Goal: Submit feedback/report problem

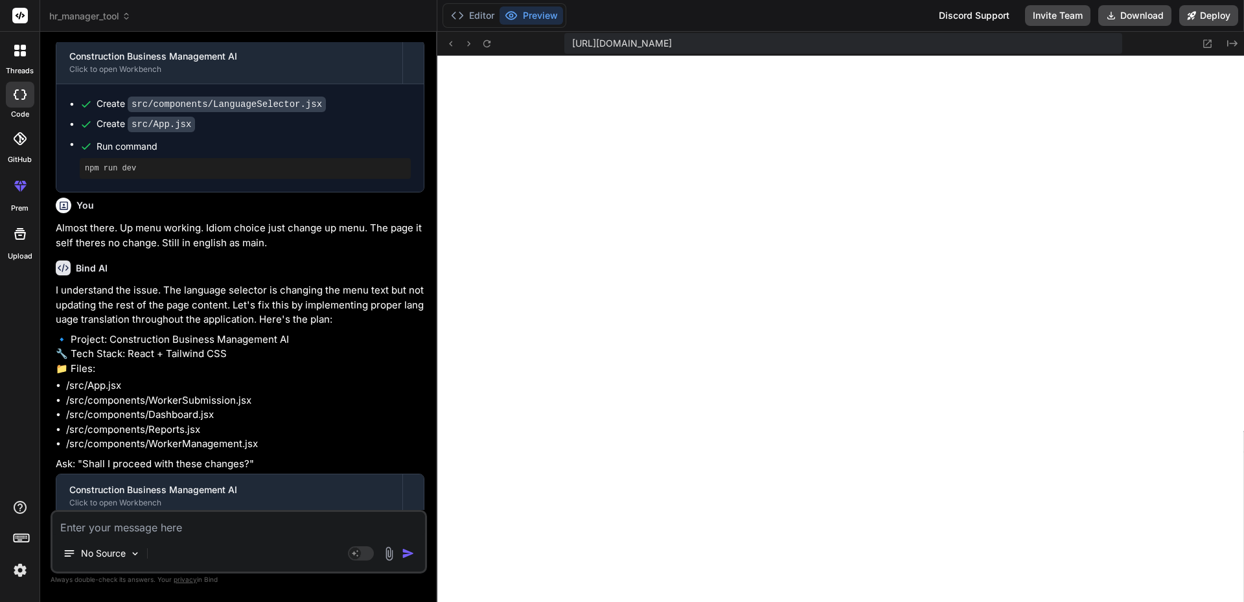
scroll to position [1565, 0]
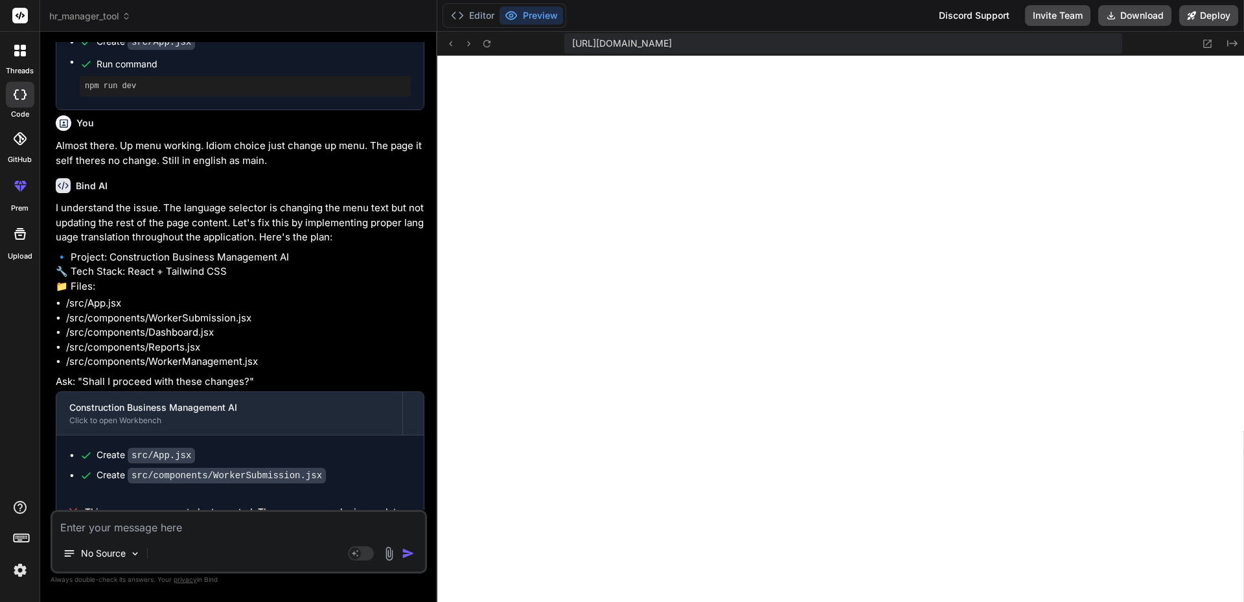
click at [149, 535] on div "No Source Agent Mode. When this toggle is activated, AI automatically makes dec…" at bounding box center [239, 542] width 377 height 64
type textarea "k"
type textarea "x"
type textarea "ke"
type textarea "x"
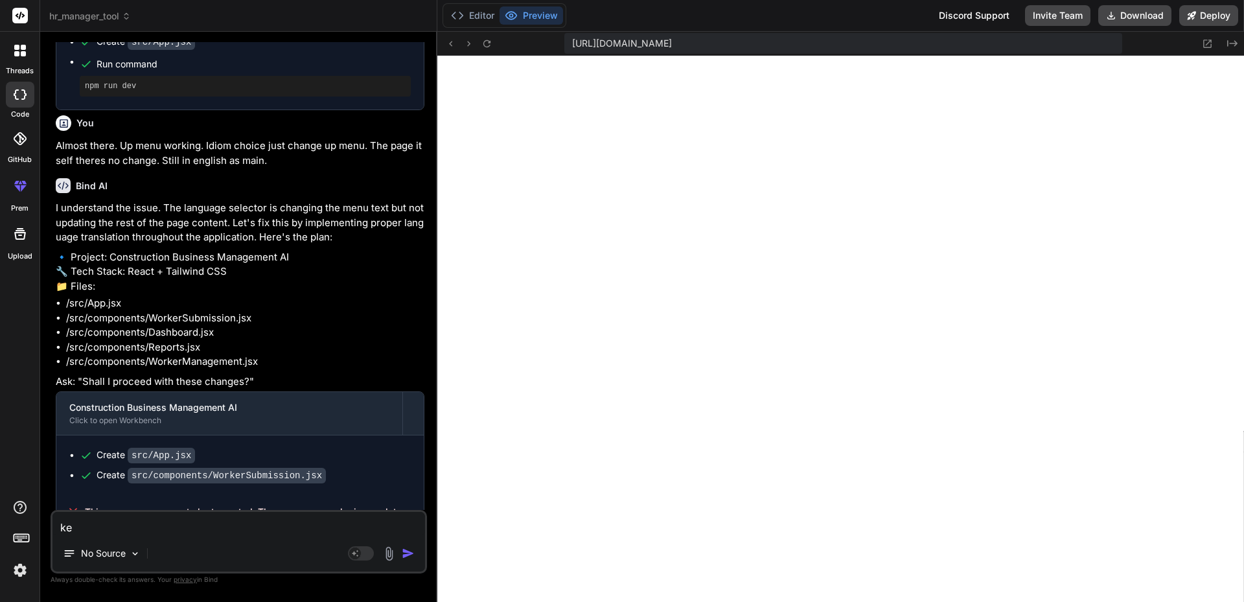
type textarea "kee"
type textarea "x"
type textarea "keep"
type textarea "x"
type textarea "keep"
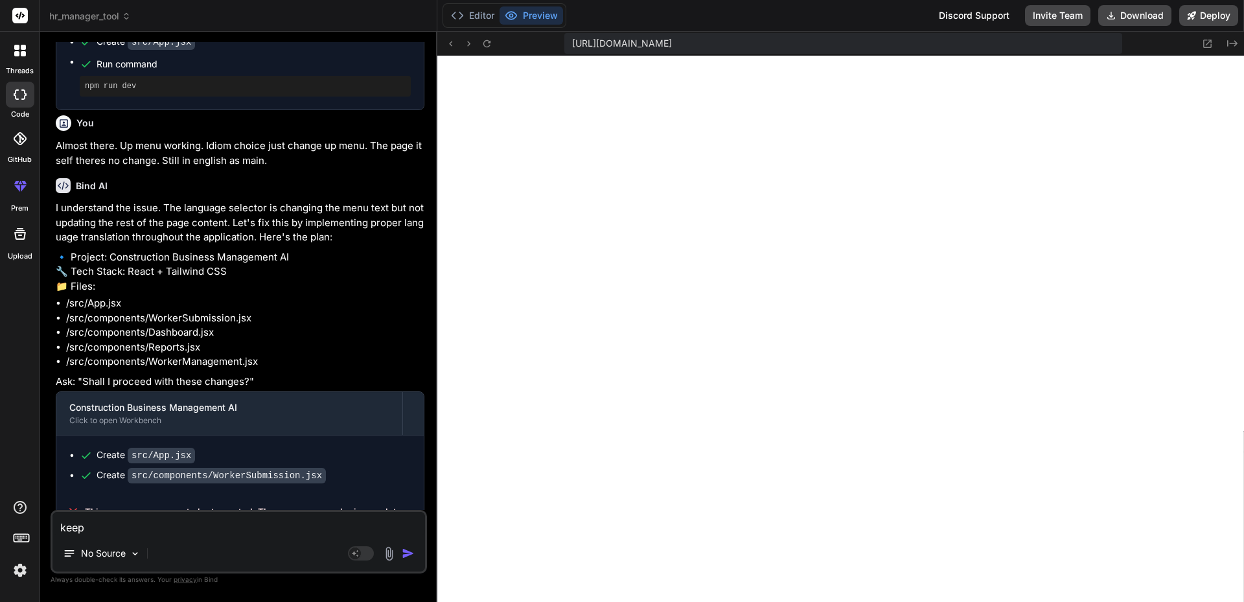
type textarea "x"
type textarea "keep"
type textarea "x"
type textarea "kee"
type textarea "x"
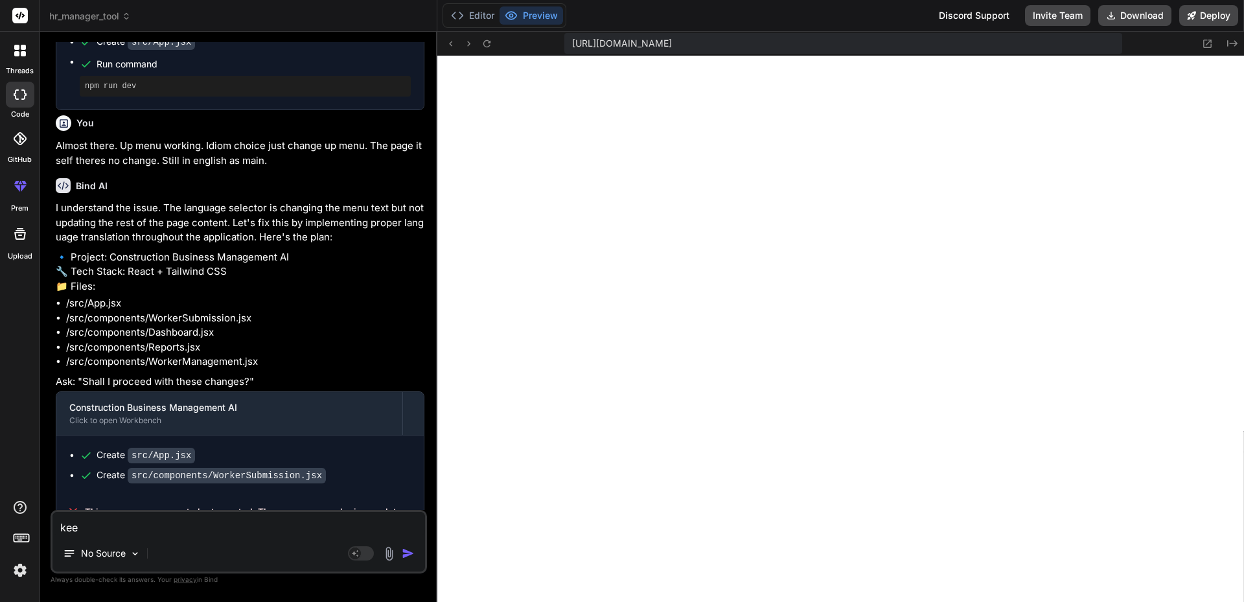
type textarea "ke"
type textarea "x"
type textarea "k"
type textarea "x"
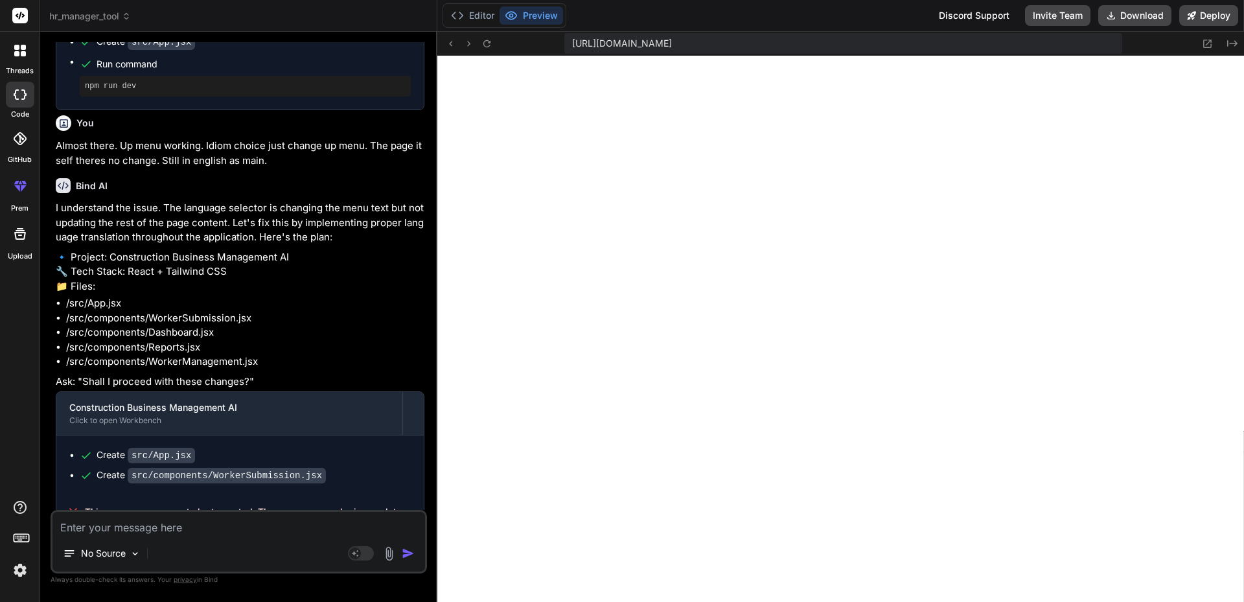
type textarea "r"
type textarea "x"
type textarea "re"
type textarea "x"
type textarea "ref"
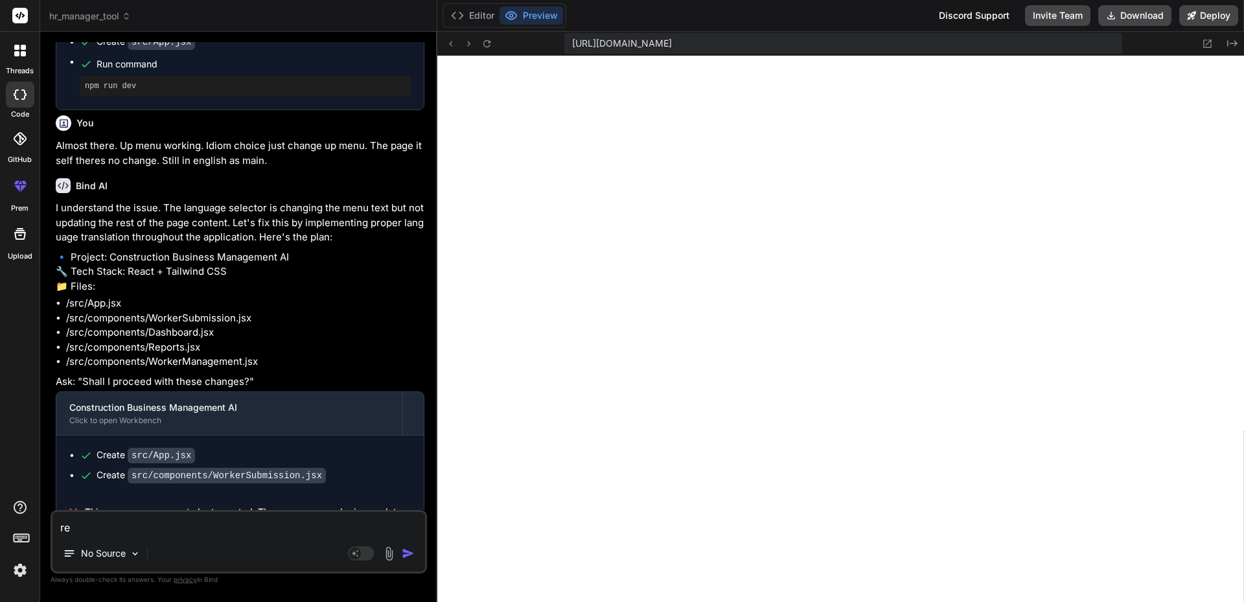
type textarea "x"
type textarea "refr"
type textarea "x"
type textarea "refre"
type textarea "x"
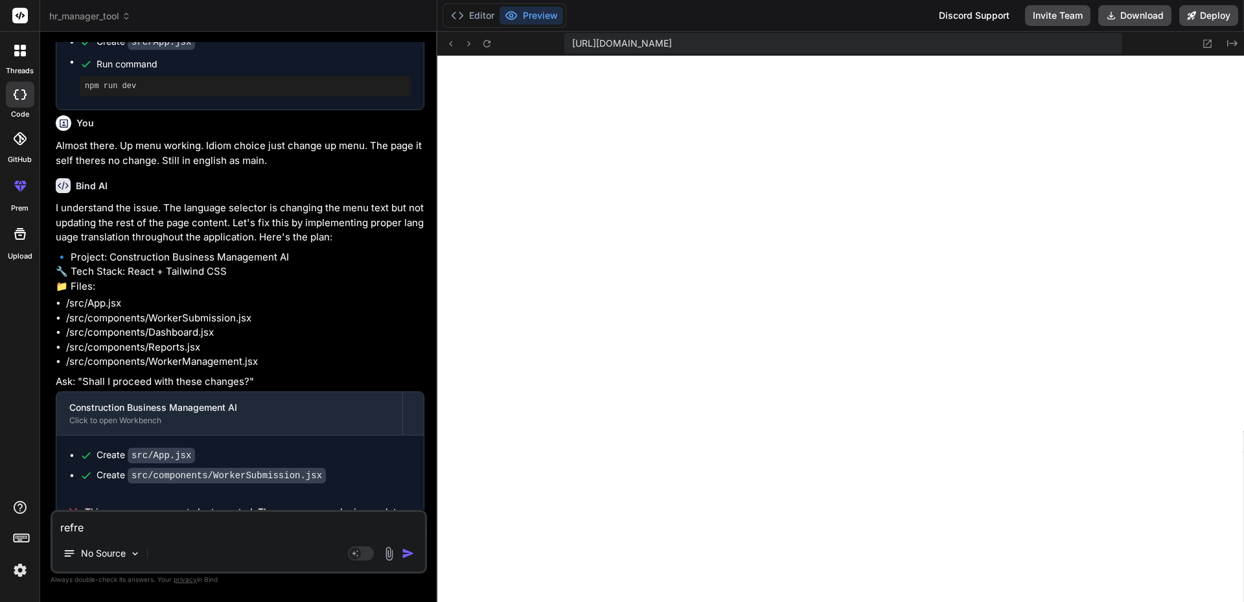
type textarea "refres"
type textarea "x"
type textarea "refresh"
type textarea "x"
type textarea "refresh"
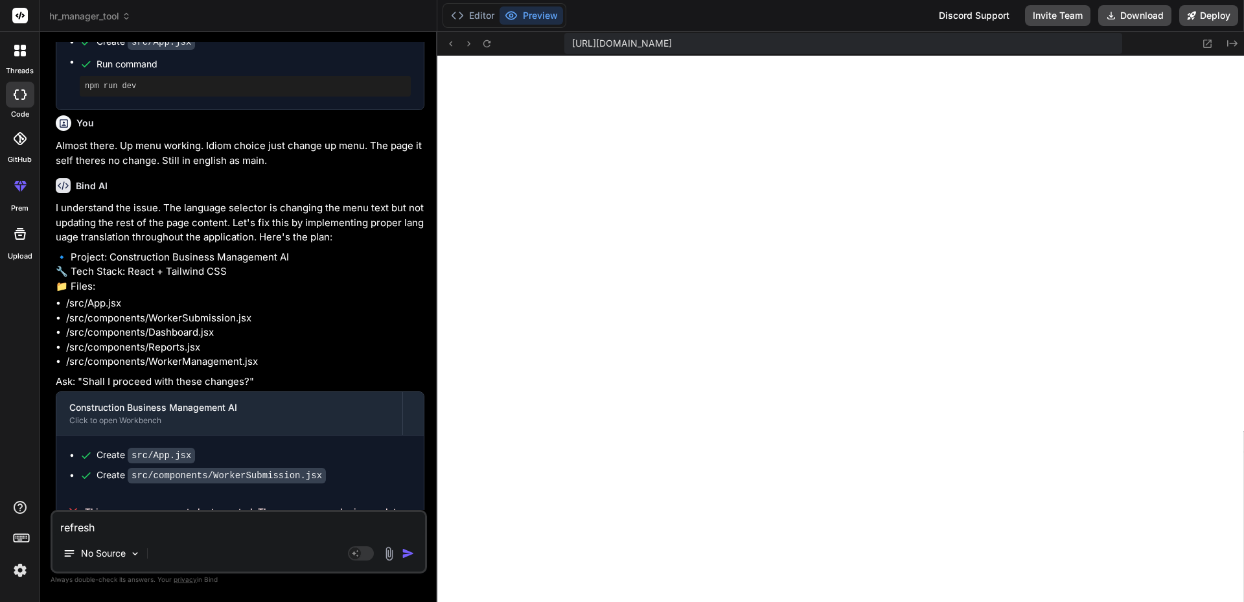
type textarea "x"
type textarea "refresh y"
type textarea "x"
type textarea "refresh yo"
type textarea "x"
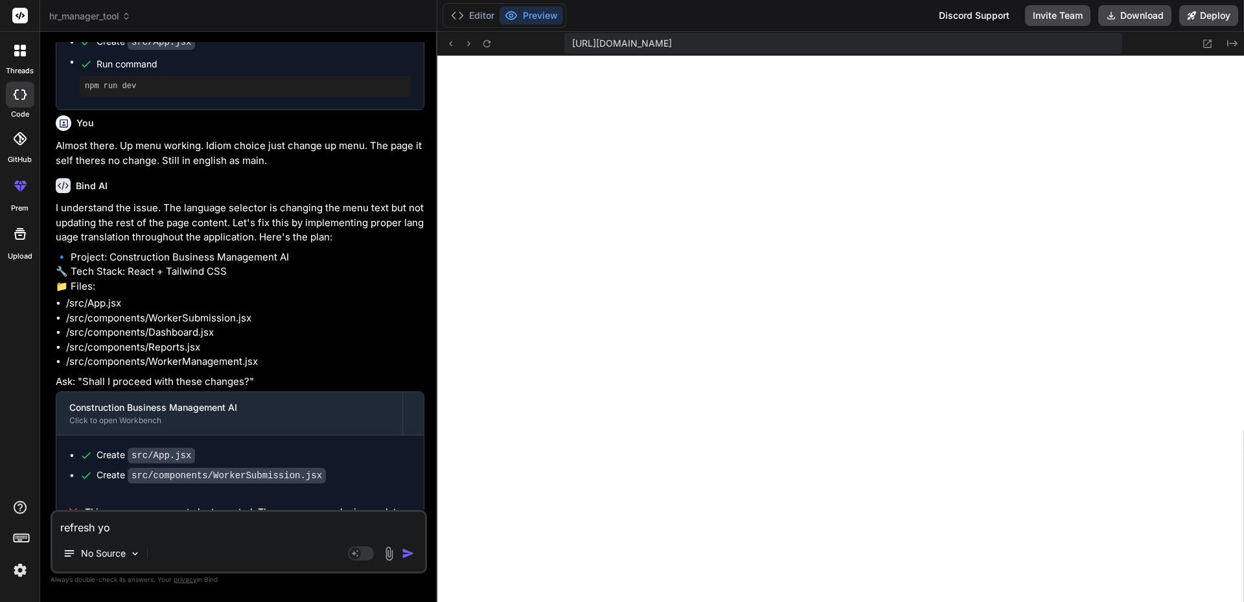
type textarea "refresh you"
type textarea "x"
type textarea "refresh you"
type textarea "x"
type textarea "refresh you c"
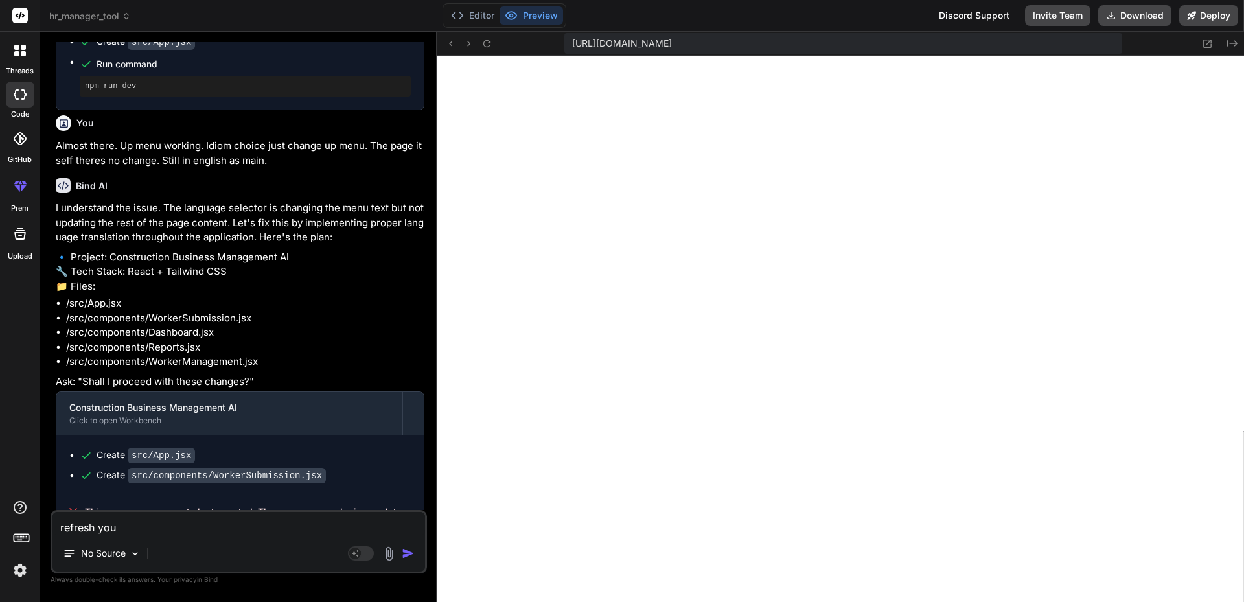
type textarea "x"
type textarea "refresh you co"
type textarea "x"
type textarea "refresh you cou"
type textarea "x"
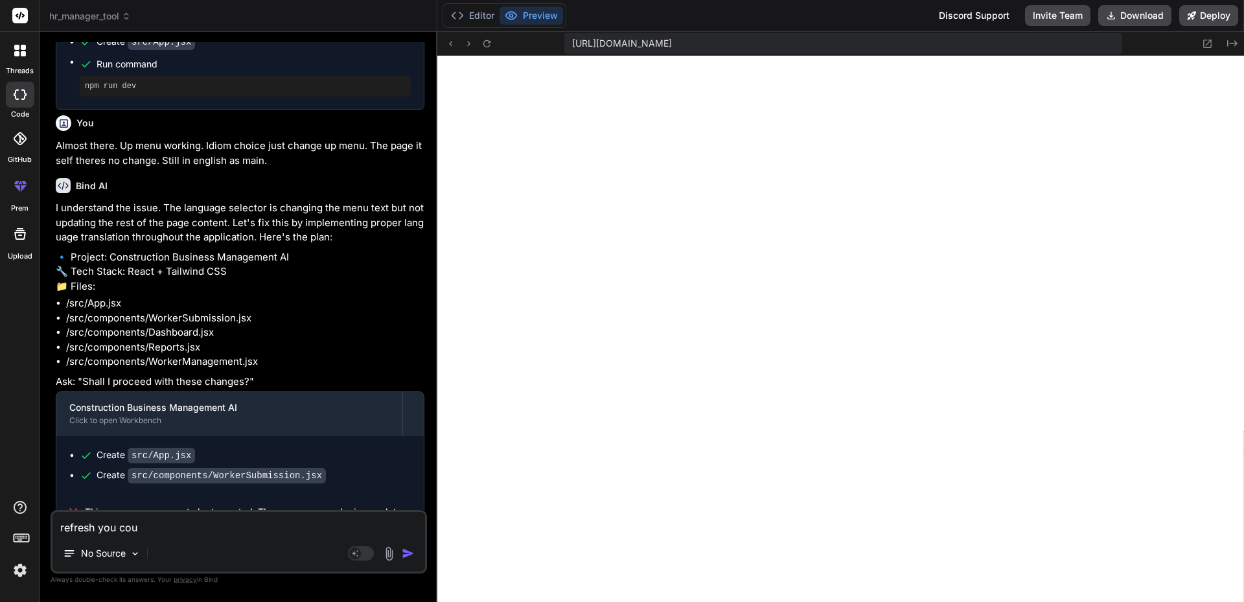
type textarea "refresh you coul"
type textarea "x"
type textarea "refresh you could"
type textarea "x"
type textarea "refresh you couldn"
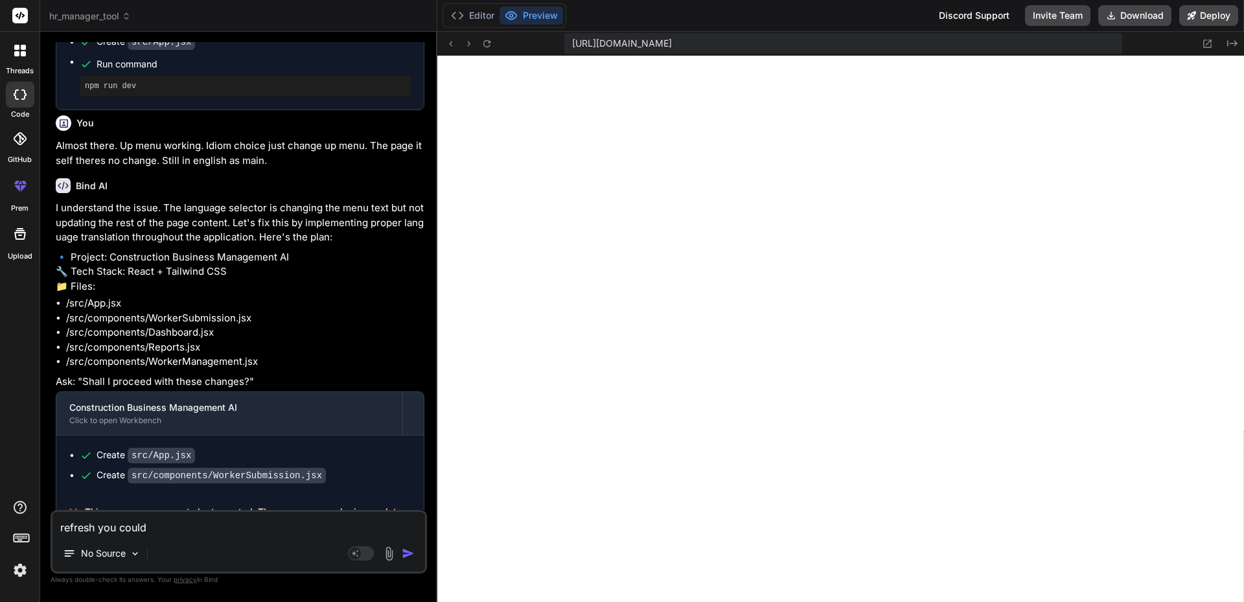
type textarea "x"
type textarea "refresh you couldnt"
type textarea "x"
type textarea "refresh you couldnt"
type textarea "x"
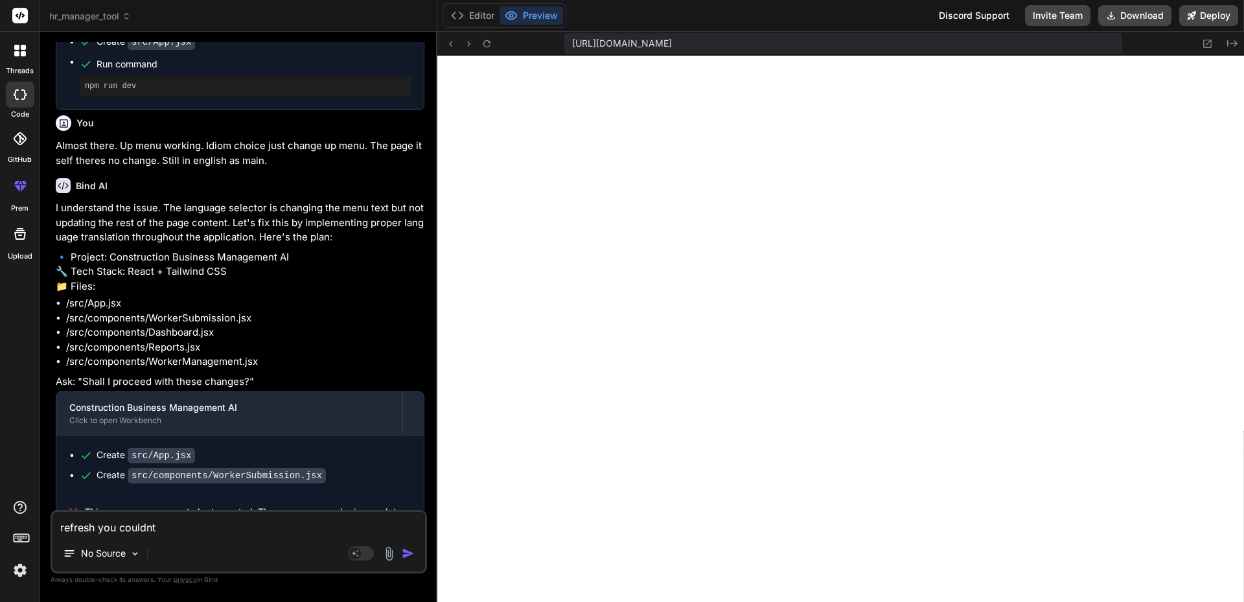
type textarea "refresh you couldnt f"
type textarea "x"
type textarea "refresh you couldnt fi"
type textarea "x"
type textarea "refresh you couldnt fin"
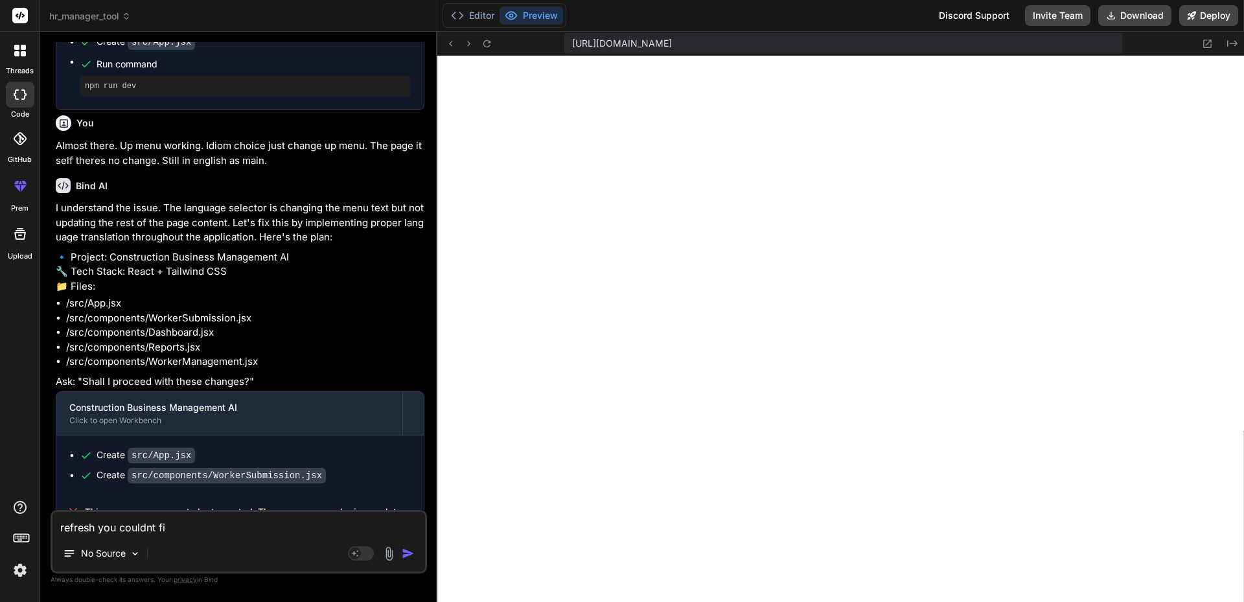
type textarea "x"
type textarea "refresh you couldnt fini"
type textarea "x"
type textarea "refresh you couldnt finis"
type textarea "x"
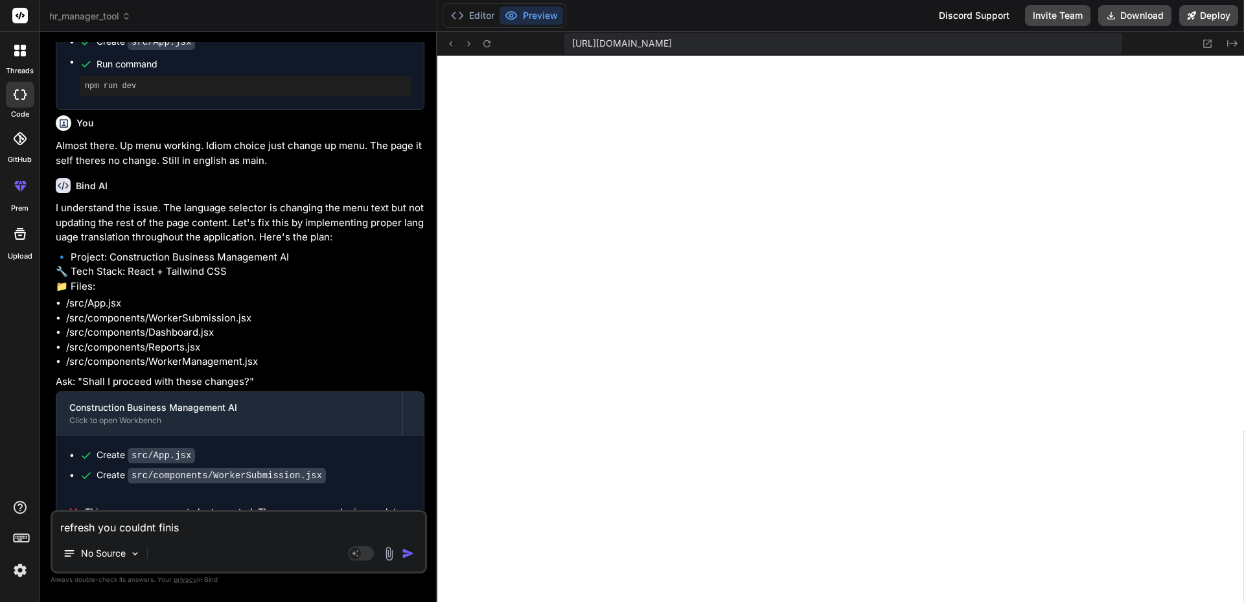
type textarea "refresh you couldnt finish"
type textarea "x"
type textarea "refresh you couldnt finish"
type textarea "x"
type textarea "refresh you couldnt finish t"
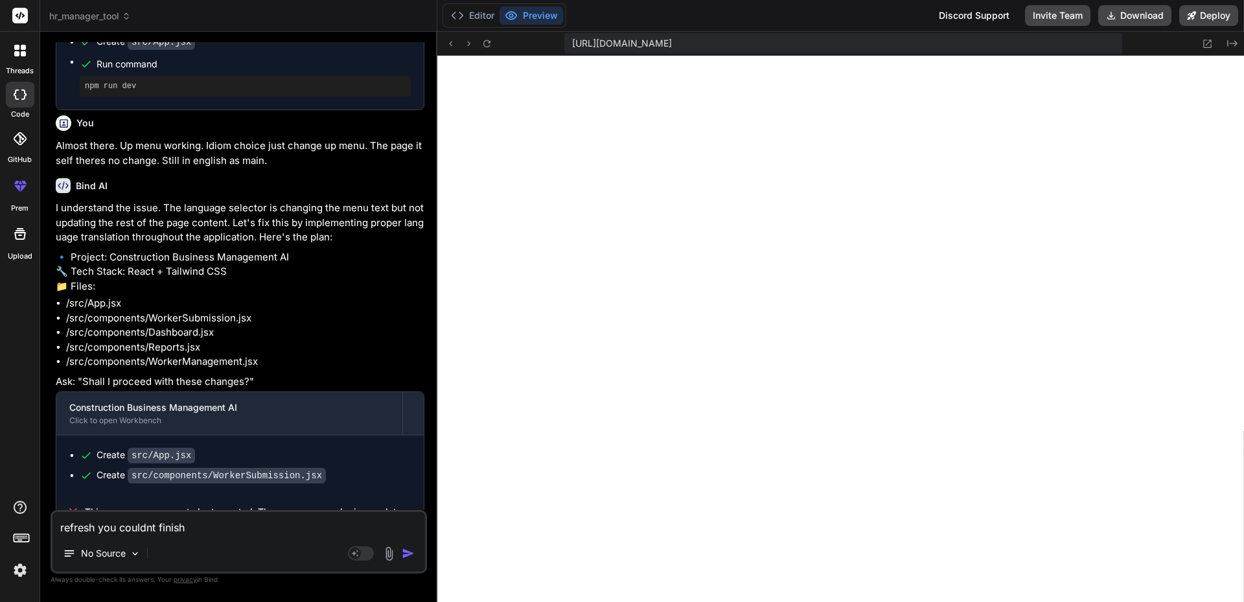
type textarea "x"
type textarea "refresh you couldnt finish th"
type textarea "x"
type textarea "refresh you couldnt finish the"
type textarea "x"
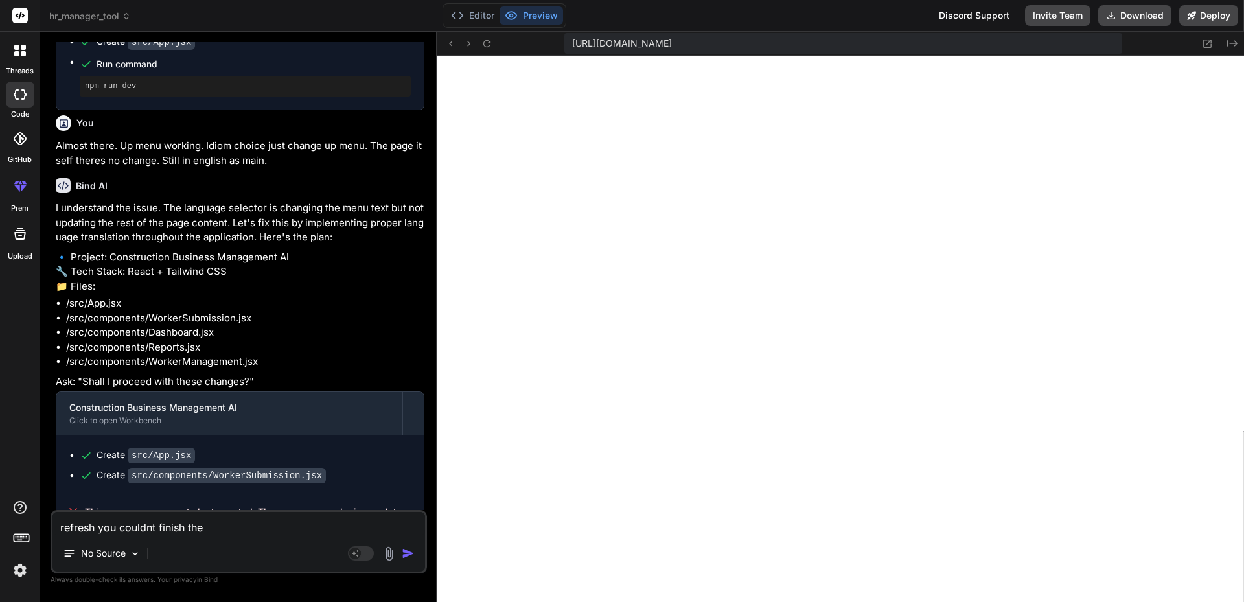
type textarea "refresh you couldnt finish the"
type textarea "x"
type textarea "refresh you couldnt finish the l"
type textarea "x"
type textarea "refresh you couldnt finish the la"
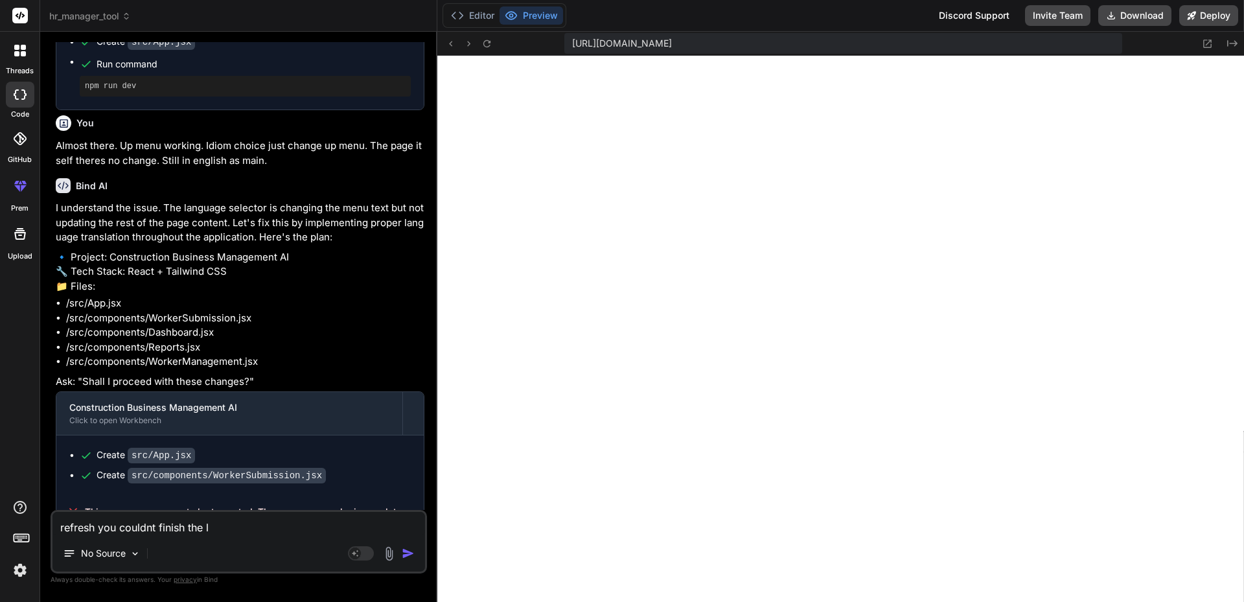
type textarea "x"
type textarea "refresh you couldnt finish the las"
type textarea "x"
type textarea "refresh you couldnt finish the last"
type textarea "x"
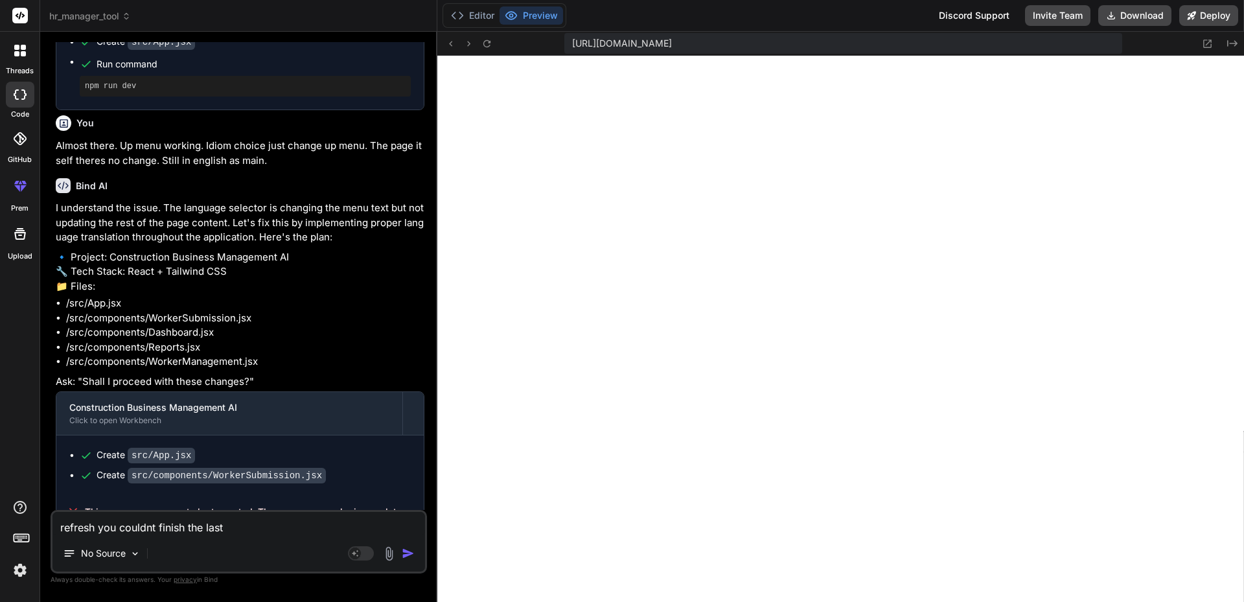
type textarea "refresh you couldnt finish the last"
type textarea "x"
type textarea "refresh you couldnt finish the last c"
type textarea "x"
type textarea "refresh you couldnt finish the last co"
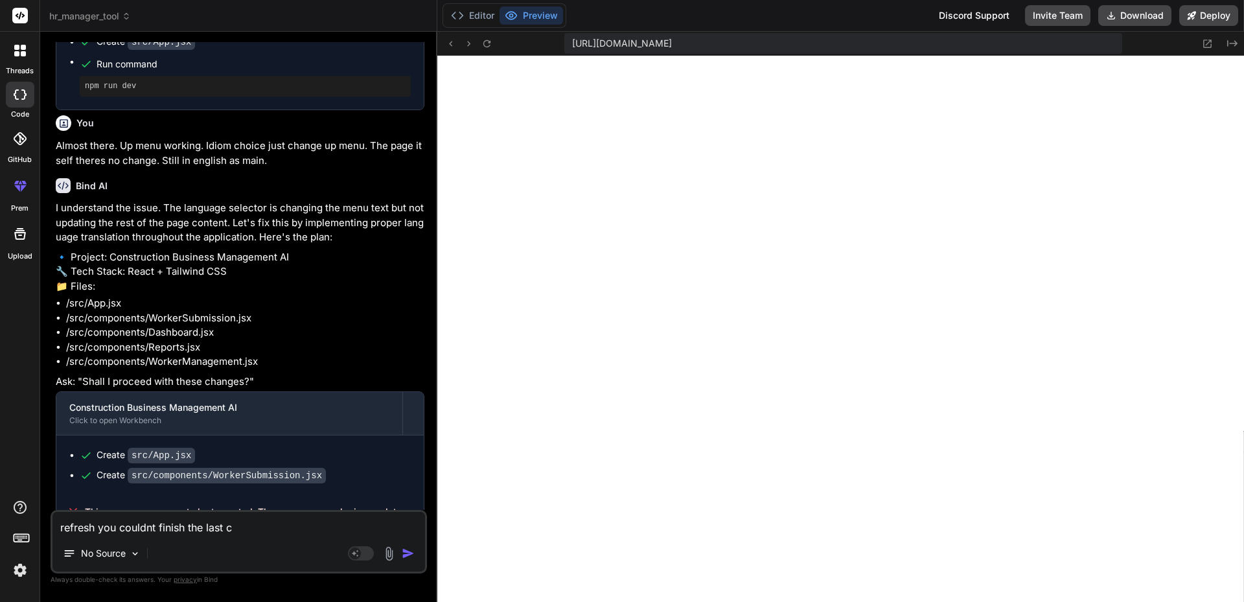
type textarea "x"
type textarea "refresh you couldnt finish the last com"
type textarea "x"
type textarea "refresh you couldnt finish the last comm"
type textarea "x"
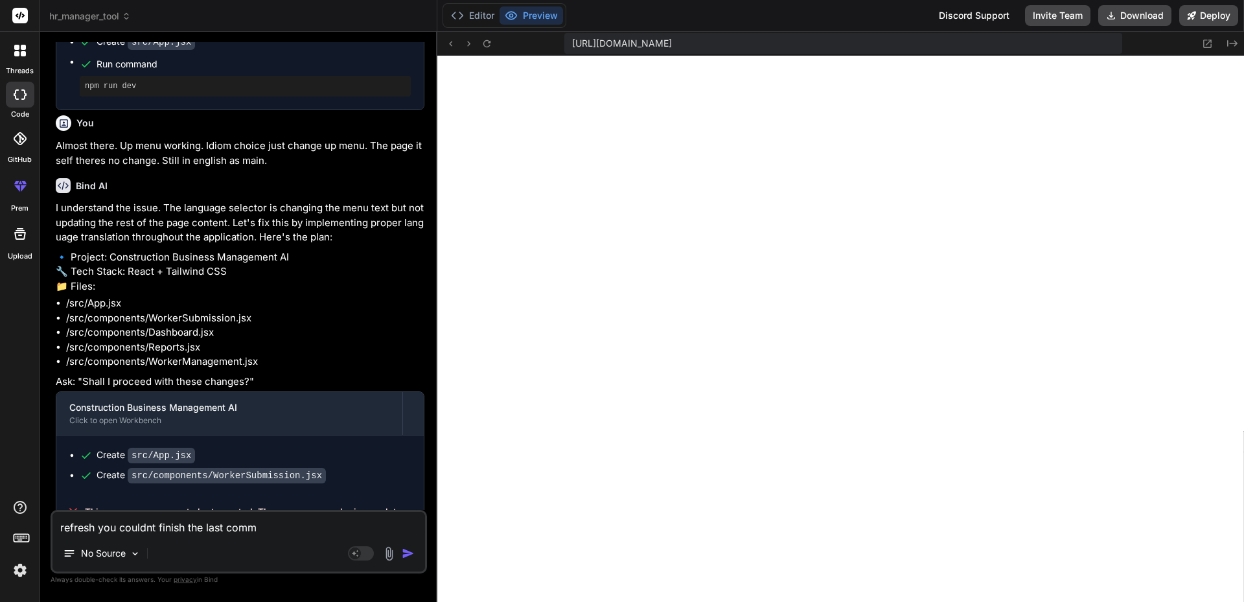
type textarea "refresh you couldnt finish the last comma"
type textarea "x"
type textarea "refresh you couldnt finish the last comman"
type textarea "x"
type textarea "refresh you couldnt finish the last command"
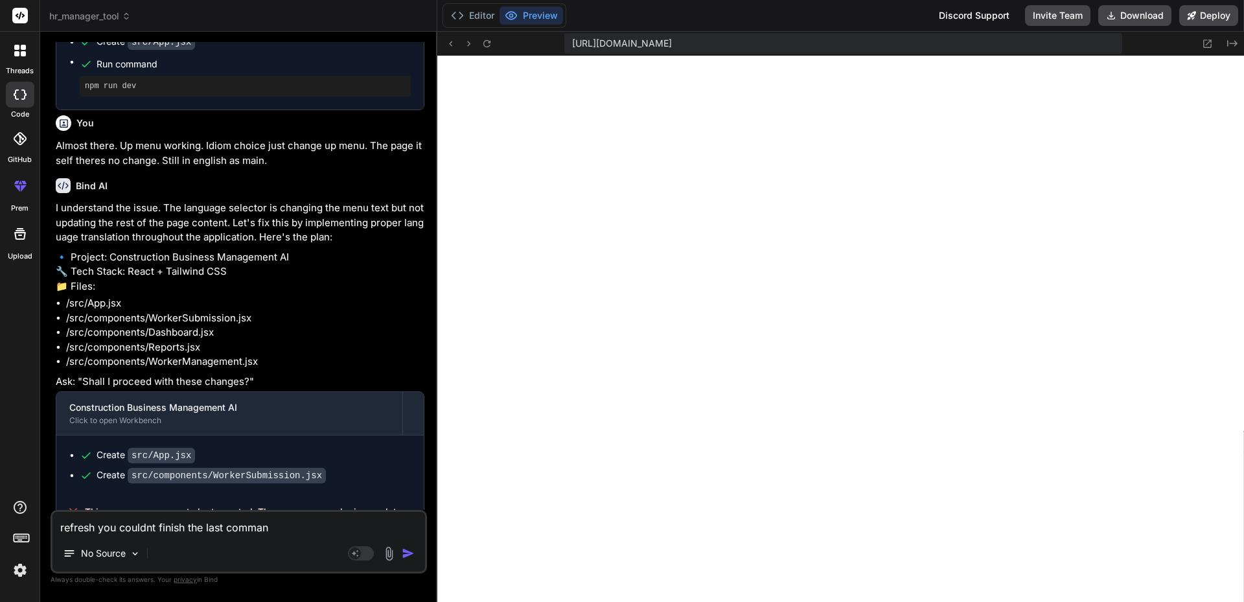
type textarea "x"
type textarea "refresh you couldnt finish the last command."
type textarea "x"
click at [95, 526] on textarea "refresh you couldnt finish the last command." at bounding box center [238, 523] width 373 height 23
type textarea "refresh. you couldnt finish the last command."
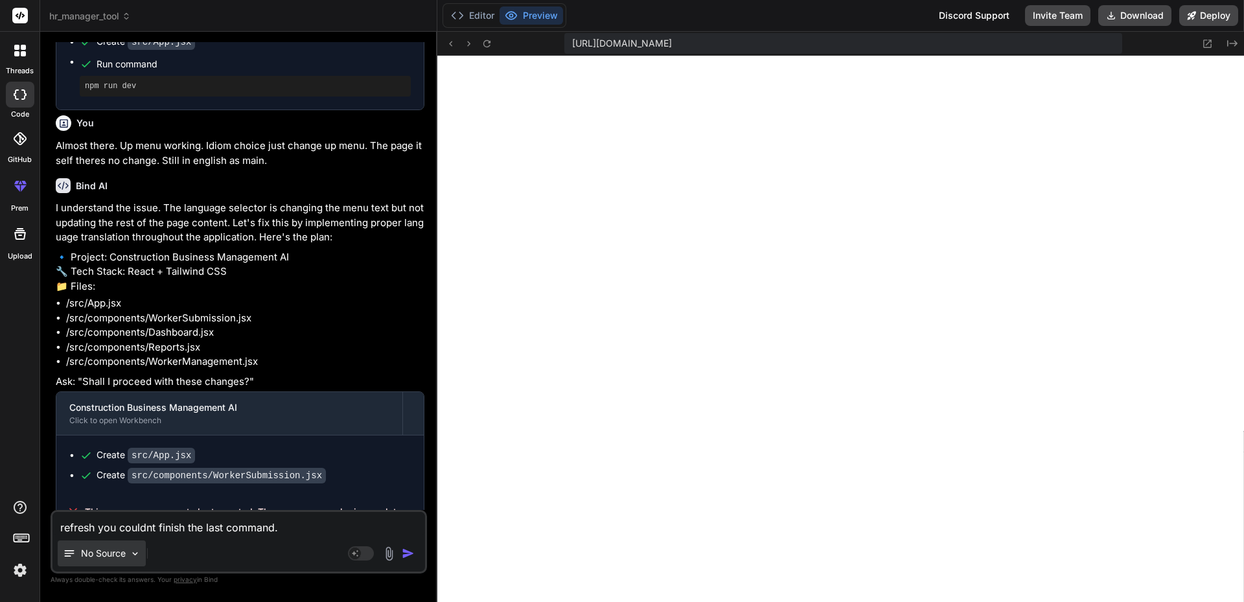
type textarea "x"
type textarea "refresh. you couldnt finish the last command."
click at [404, 557] on img "button" at bounding box center [408, 553] width 13 height 13
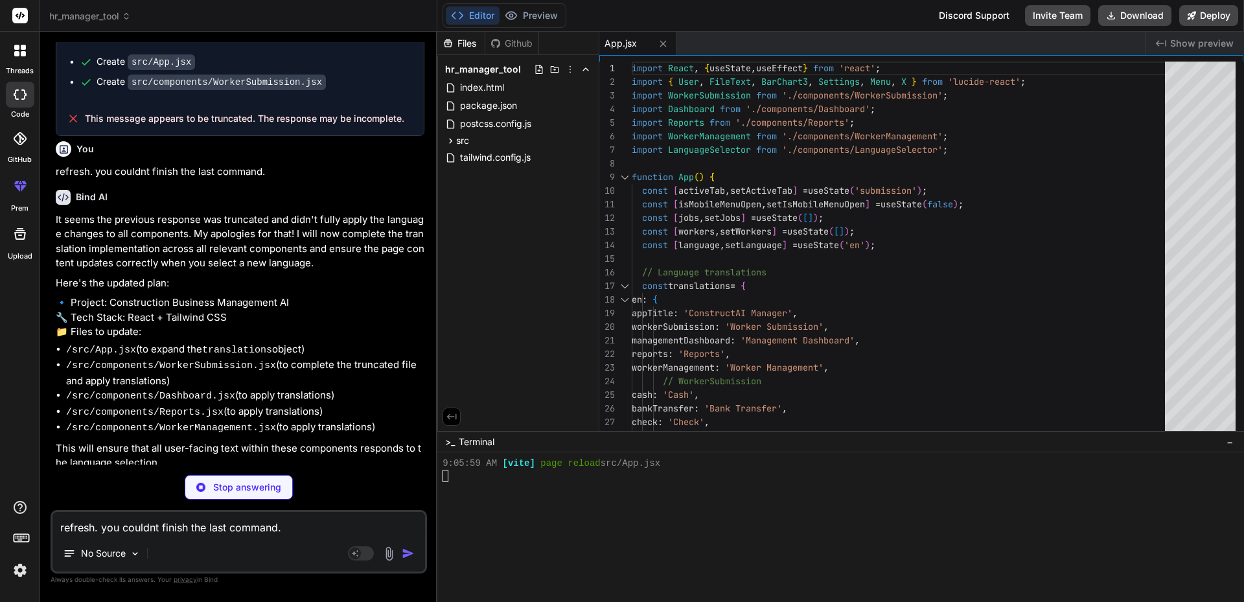
scroll to position [2045, 0]
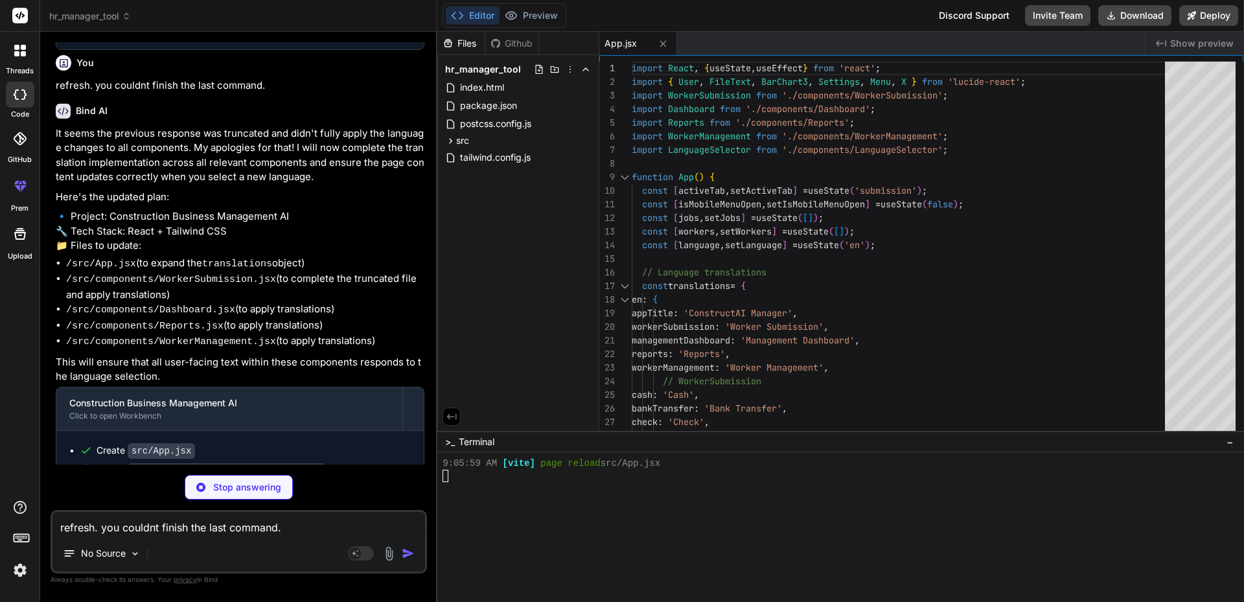
type textarea "x"
type textarea "</div> </form> </div> </div> </div> ); }; export default WorkerSubmission;"
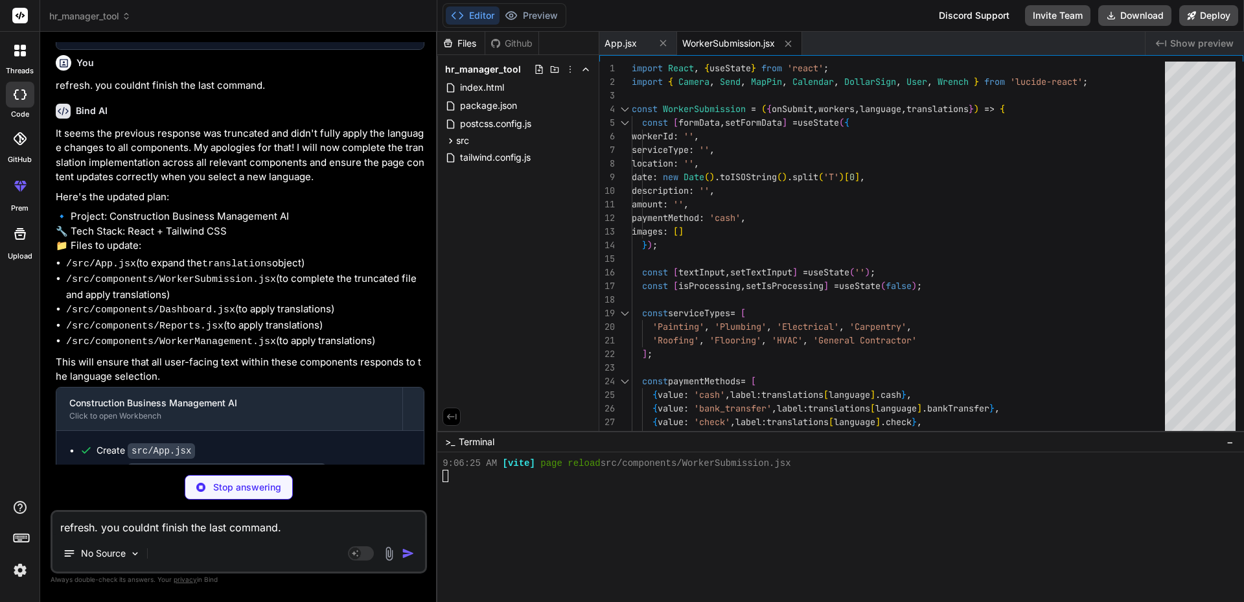
type textarea "x"
type textarea "/> )} </div> ); }; export default Dashboard;"
type textarea "x"
type textarea "export default Reports;"
type textarea "x"
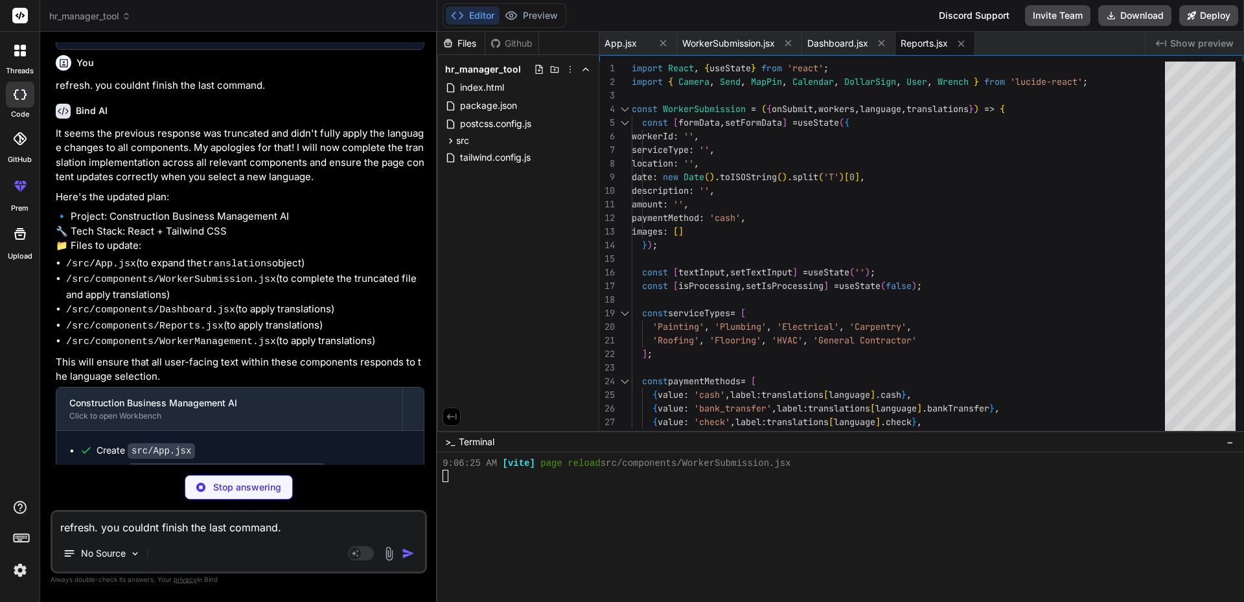
type textarea ")} </div> ); }; export default WorkerManagement;"
type textarea "x"
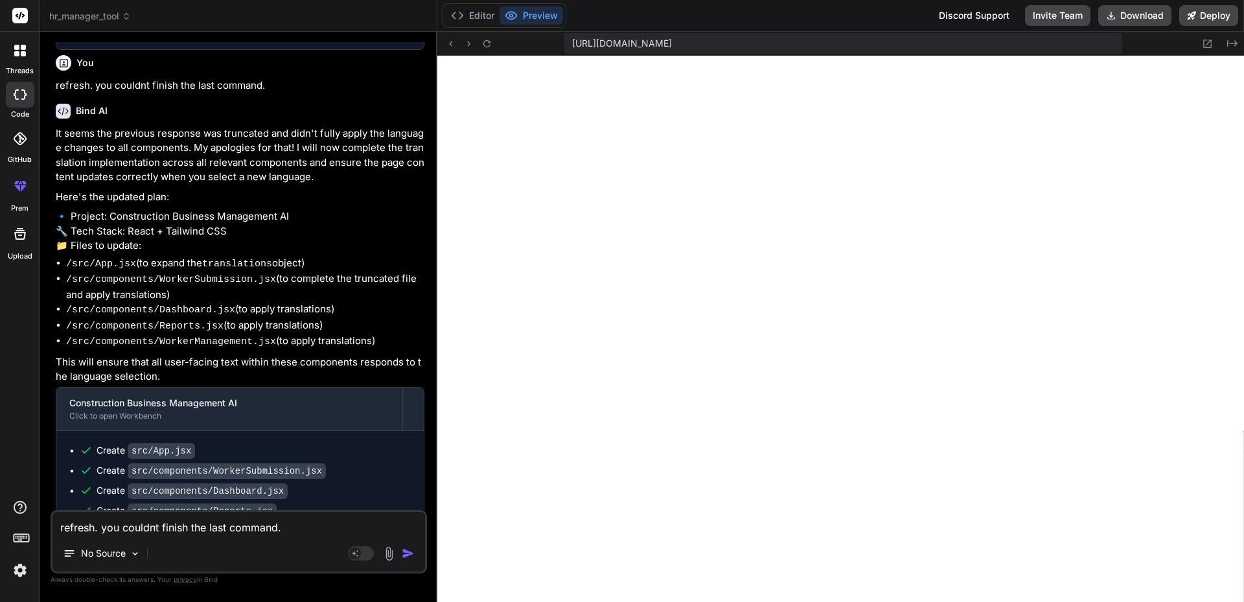
scroll to position [2108, 0]
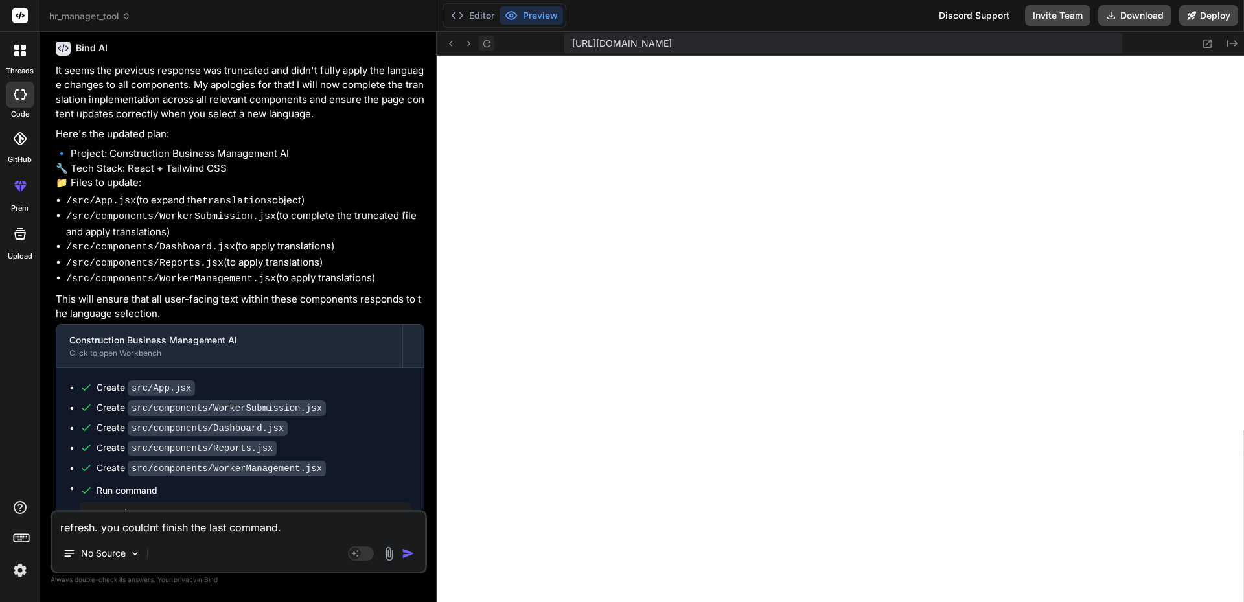
click at [487, 46] on icon at bounding box center [487, 43] width 11 height 11
click at [489, 44] on icon at bounding box center [487, 43] width 11 height 11
click at [485, 43] on icon at bounding box center [487, 43] width 11 height 11
click at [204, 526] on textarea "refresh. you couldnt finish the last command." at bounding box center [238, 523] width 373 height 23
paste textarea "-In the first box "quick ai submission" good idea, but better if instead of a d…"
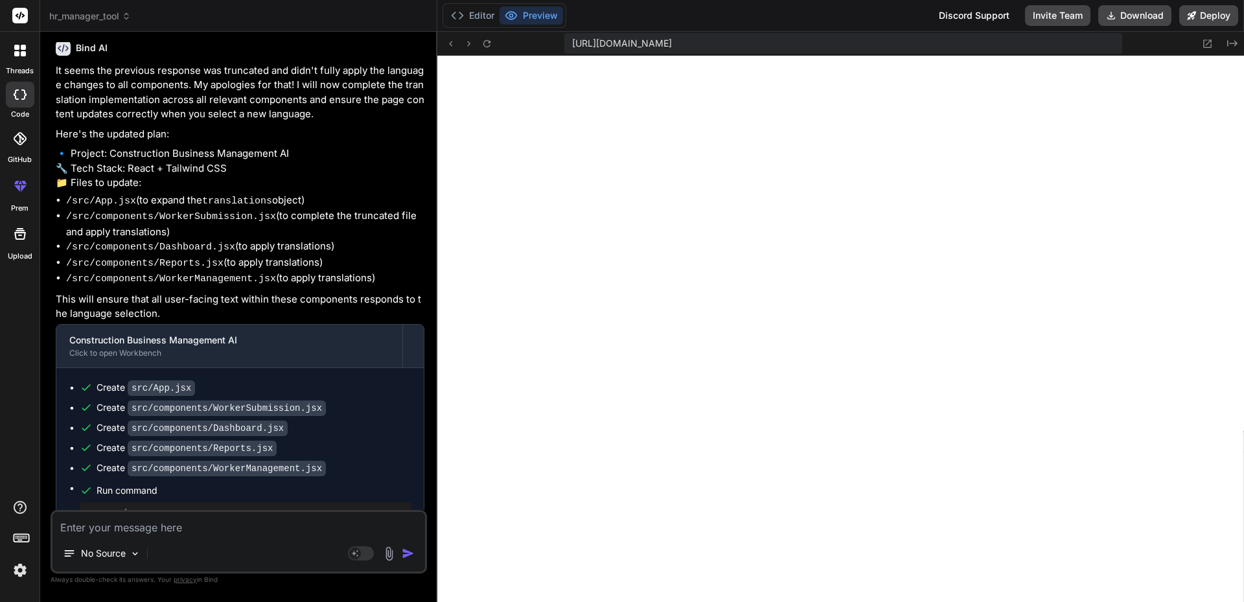
type textarea "-In the first box "quick ai submission" good idea, but better if instead of a d…"
type textarea "x"
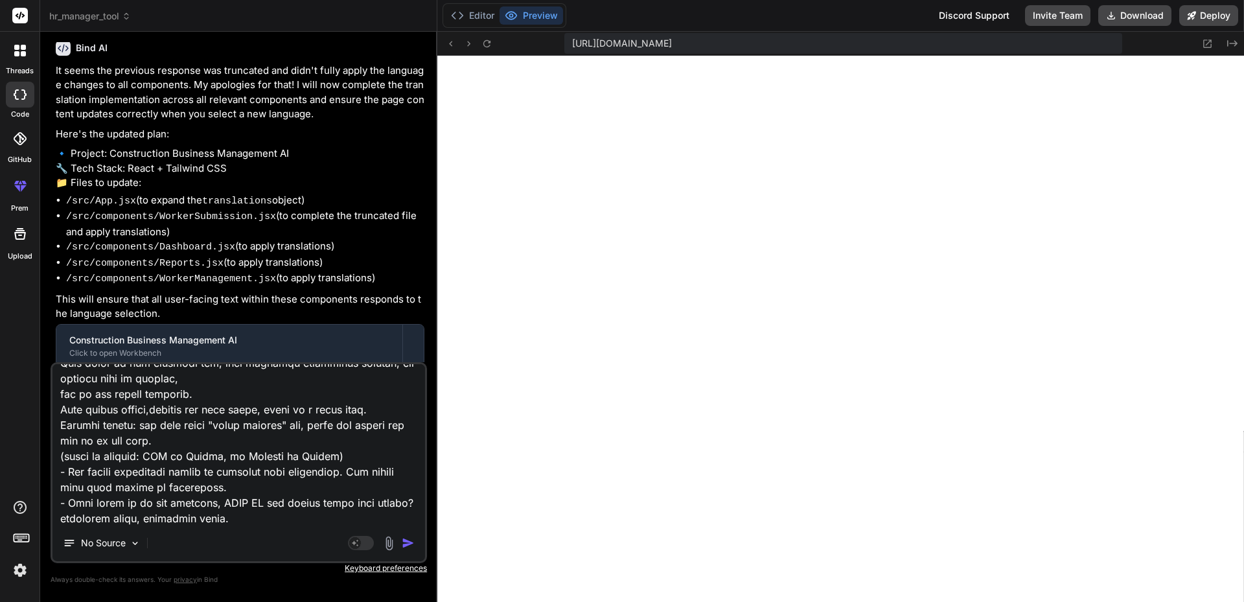
type textarea "-In the first box "quick ai submission" good idea, but better if instead of a d…"
click at [408, 542] on img "button" at bounding box center [408, 543] width 13 height 13
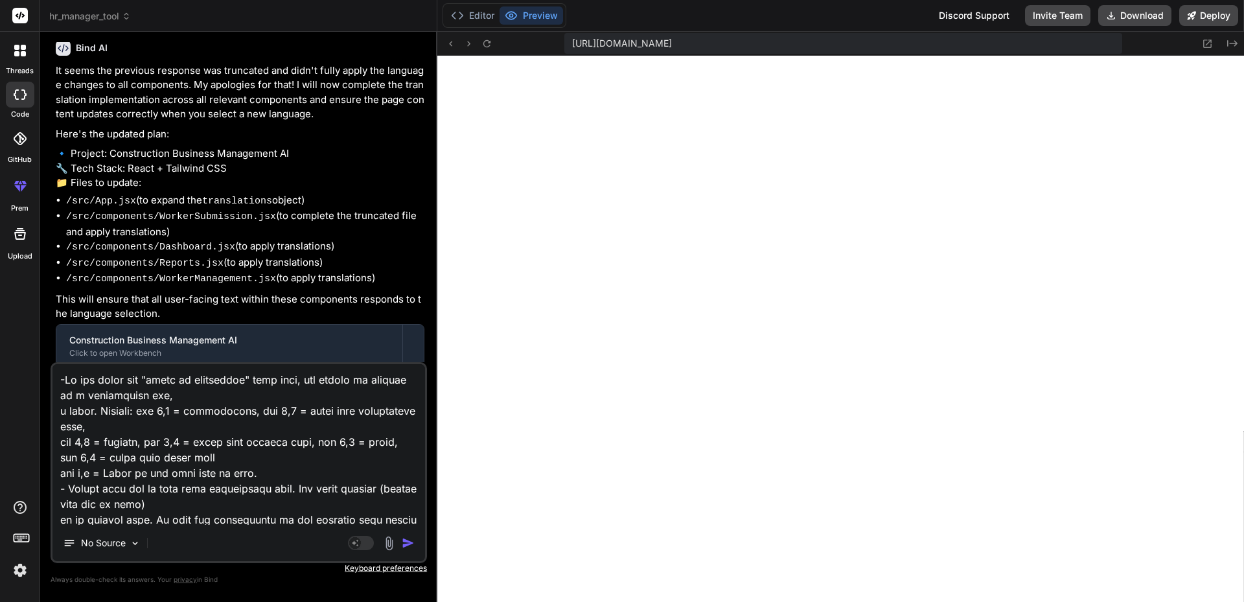
scroll to position [2417, 0]
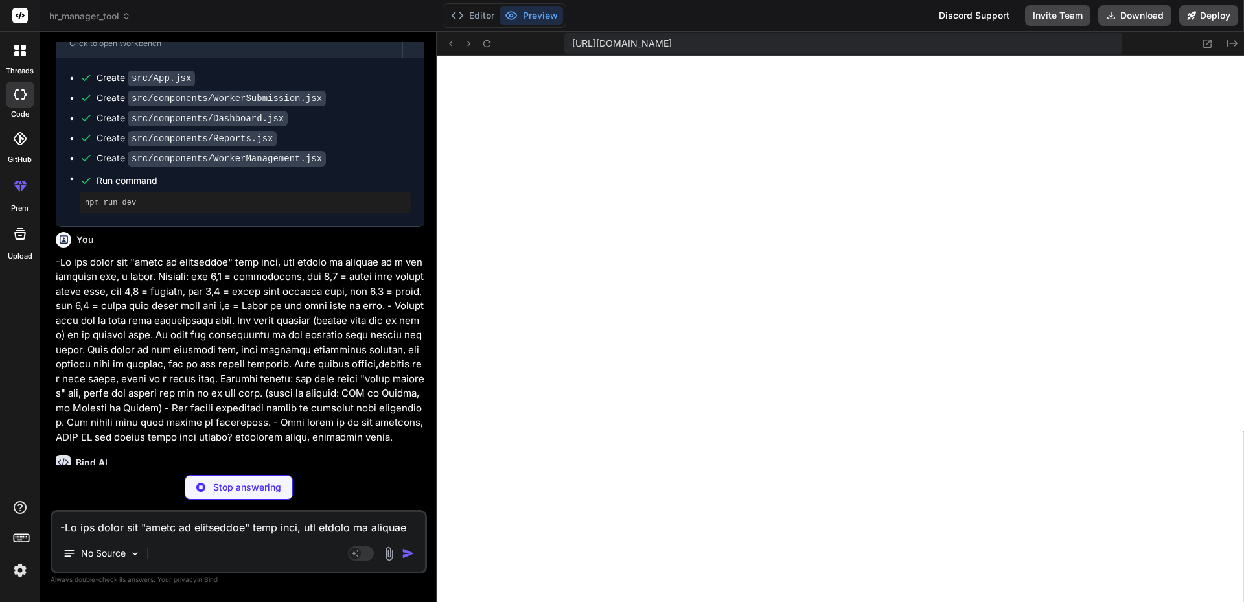
type textarea "x"
type textarea "{/* Main Content */} <main className="max-w-7xl mx-auto py-6 sm:px-6 lg:px-8"> …"
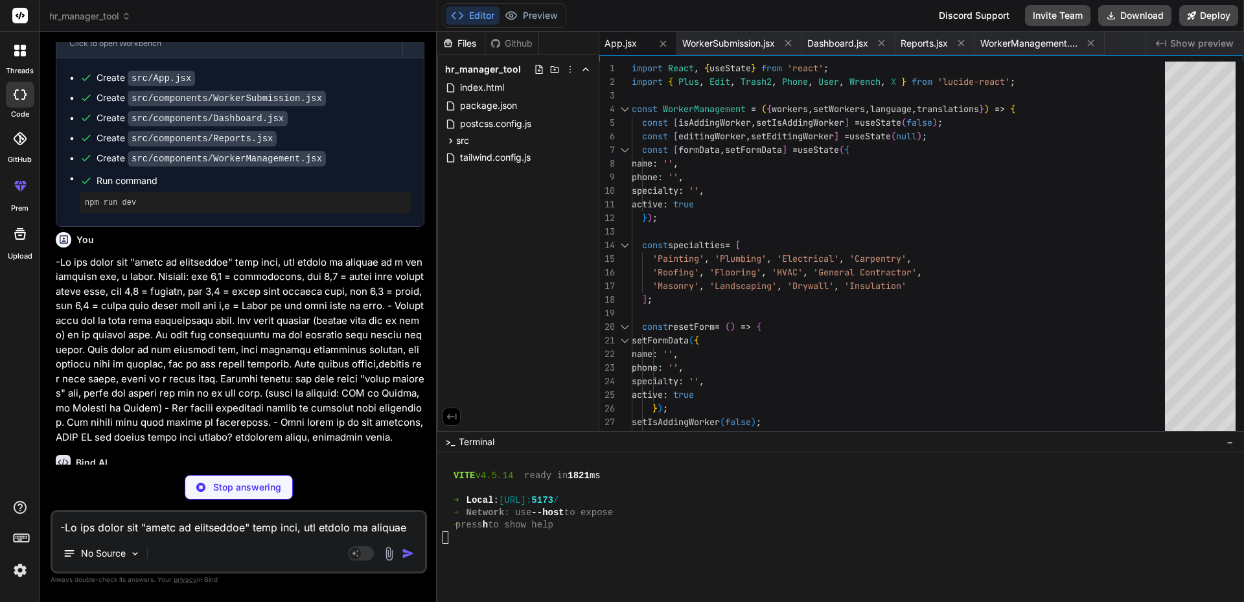
type textarea "x"
type textarea "</div> ); }; export default WorkerSubmission;"
type textarea "x"
type textarea "/> )} </div> ); }; export default Dashboard;"
type textarea "x"
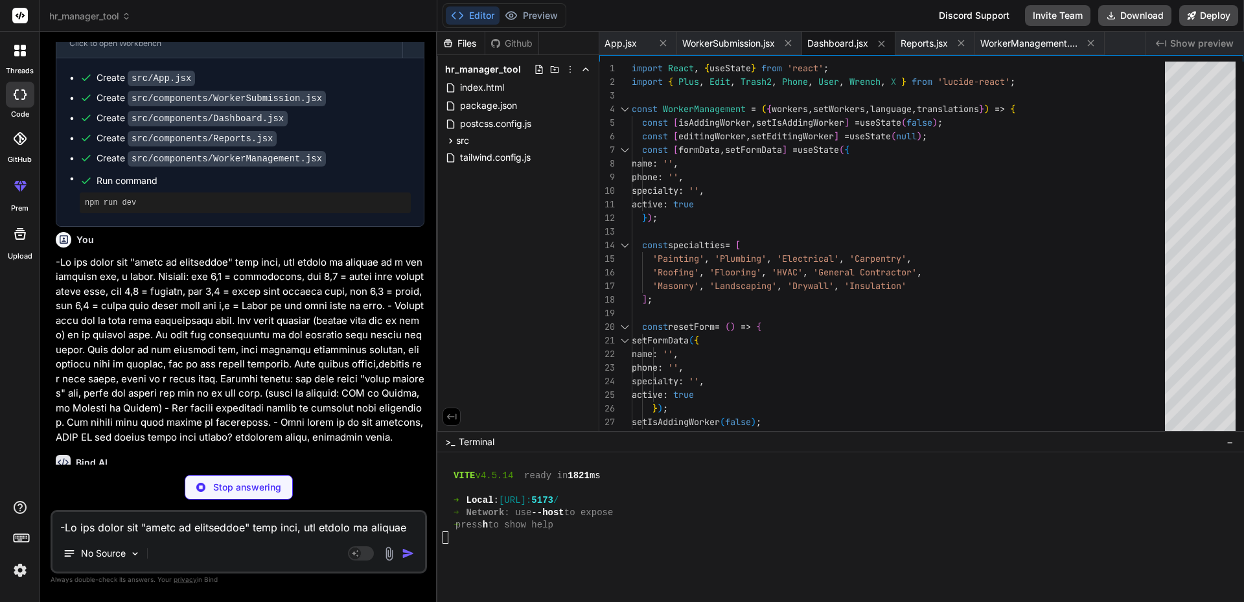
type textarea "export default Reports;"
type textarea "x"
type textarea ")} </div> ); }; export default WorkerManagement;"
type textarea "x"
type textarea "export default InvoiceGenerator;"
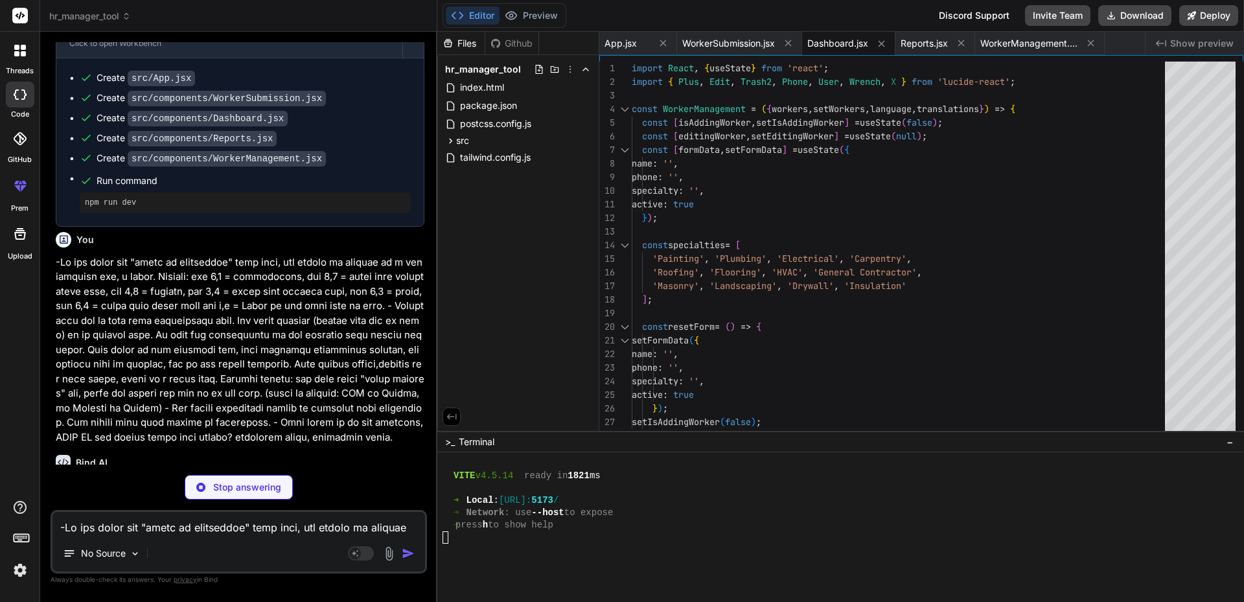
type textarea "x"
